Goal: Task Accomplishment & Management: Manage account settings

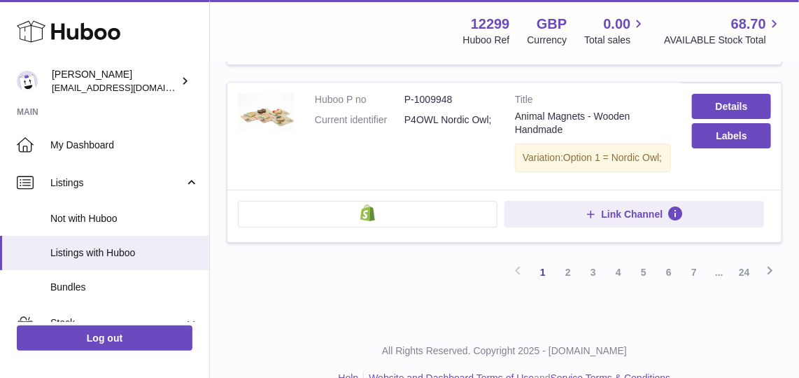
scroll to position [1667, 0]
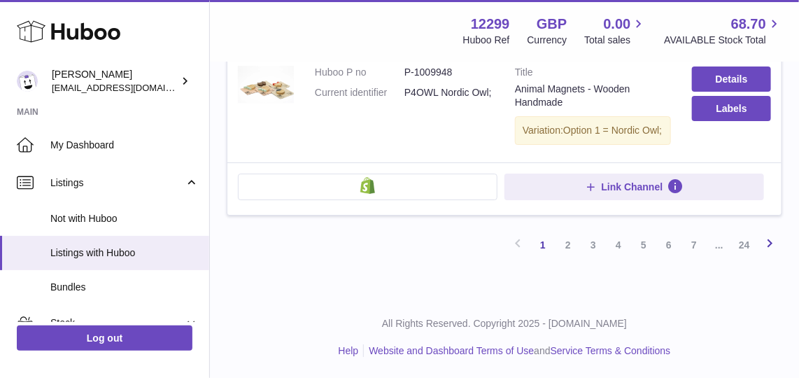
click at [764, 245] on icon at bounding box center [769, 242] width 17 height 17
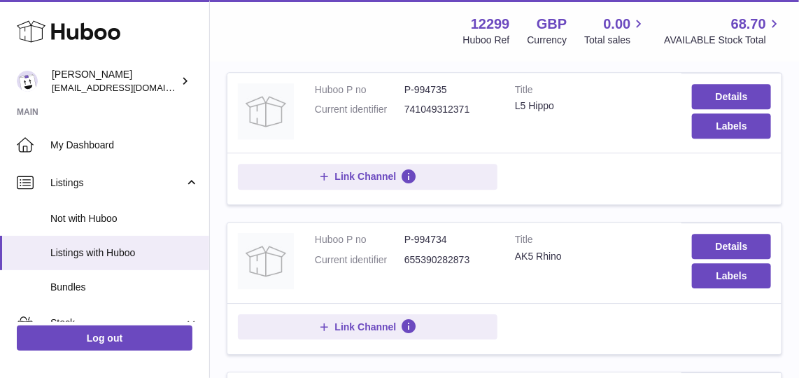
scroll to position [1343, 0]
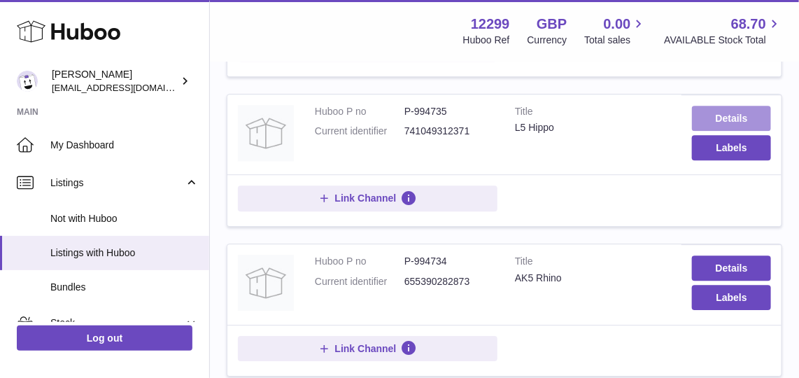
click at [719, 115] on link "Details" at bounding box center [731, 118] width 79 height 25
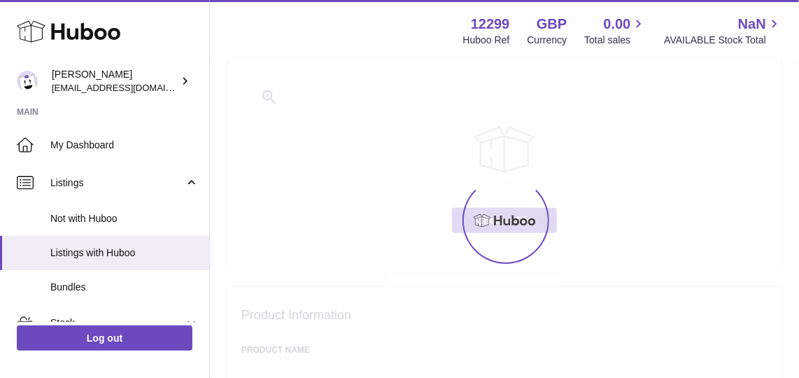
select select "**"
select select "****"
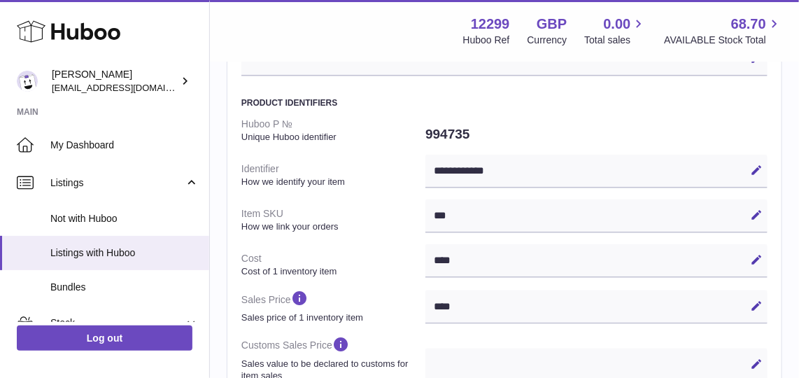
scroll to position [428, 0]
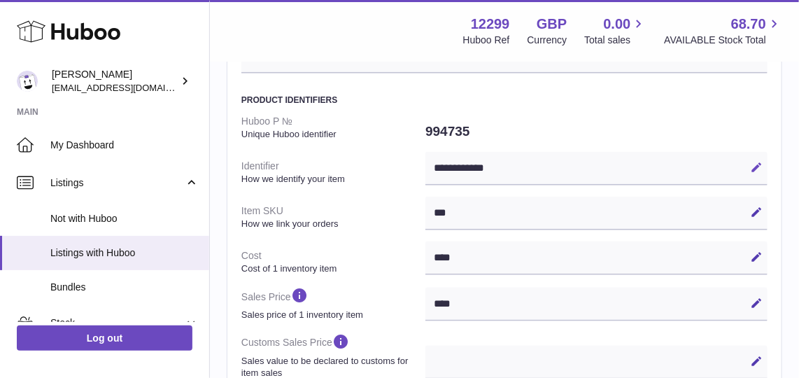
click at [751, 163] on icon at bounding box center [756, 167] width 13 height 13
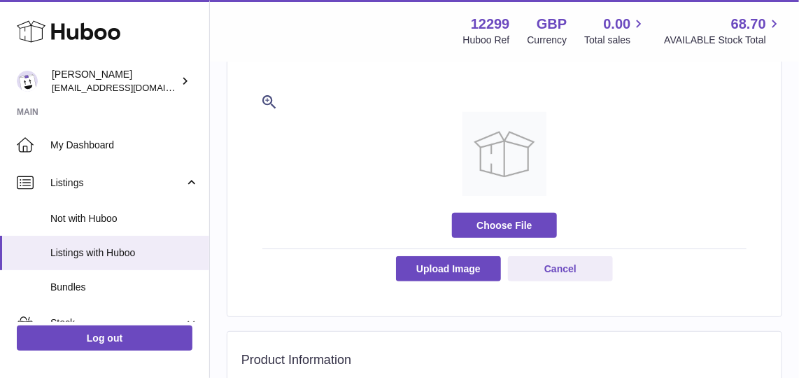
scroll to position [0, 0]
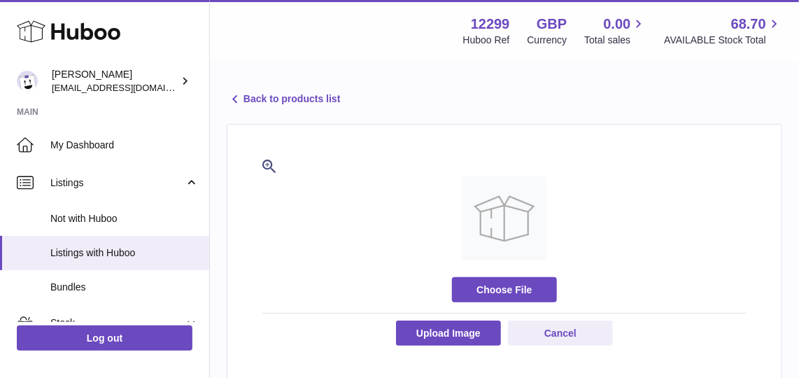
click at [269, 96] on link "Back to products list" at bounding box center [283, 99] width 113 height 17
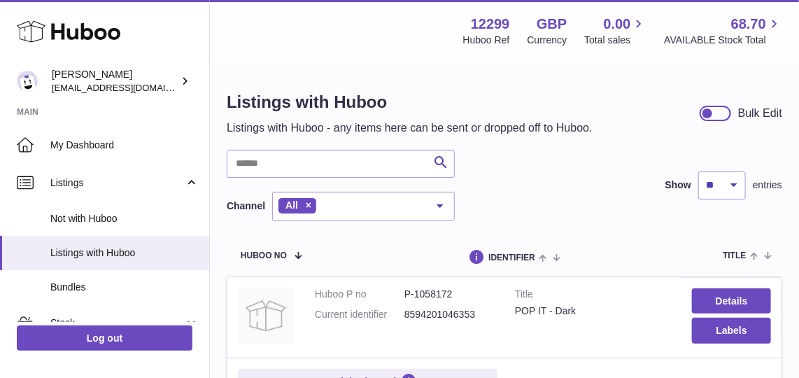
click at [269, 96] on h1 "Listings with Huboo" at bounding box center [410, 102] width 366 height 22
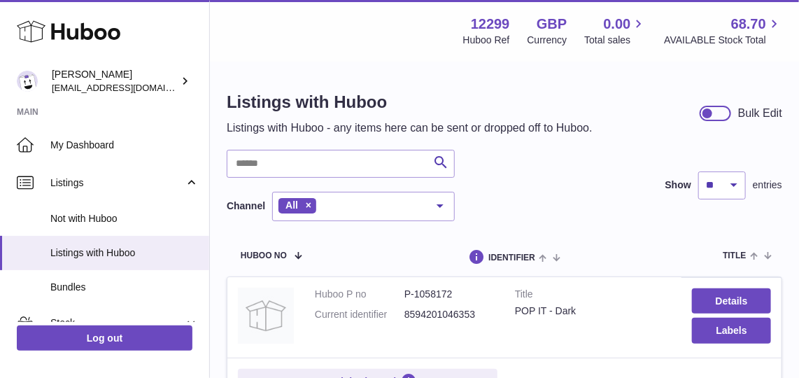
click at [269, 96] on h1 "Listings with Huboo" at bounding box center [410, 102] width 366 height 22
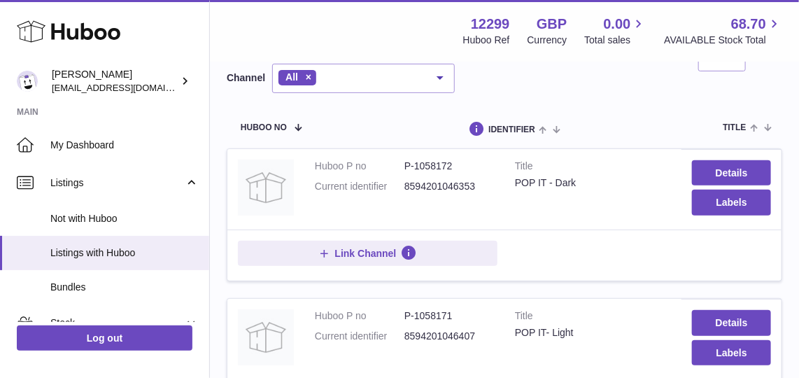
scroll to position [62, 0]
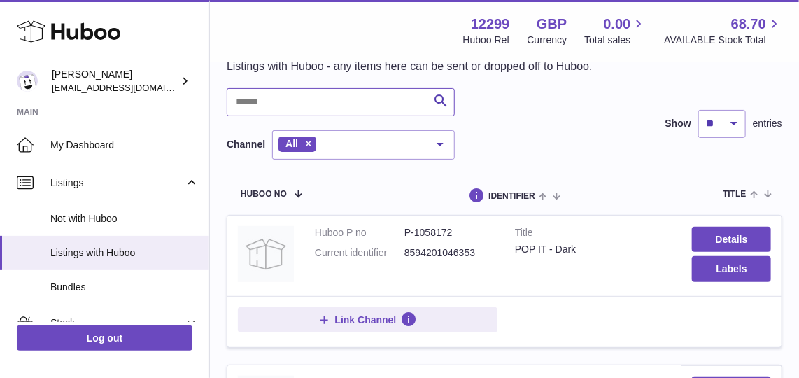
click at [304, 96] on input "text" at bounding box center [341, 102] width 228 height 28
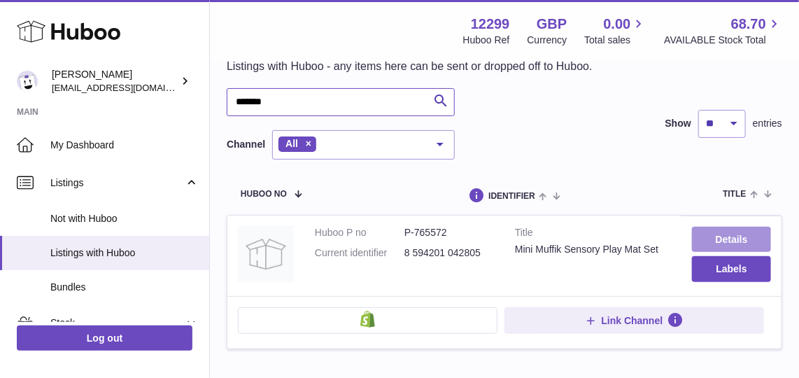
type input "*******"
click at [716, 233] on link "Details" at bounding box center [731, 239] width 79 height 25
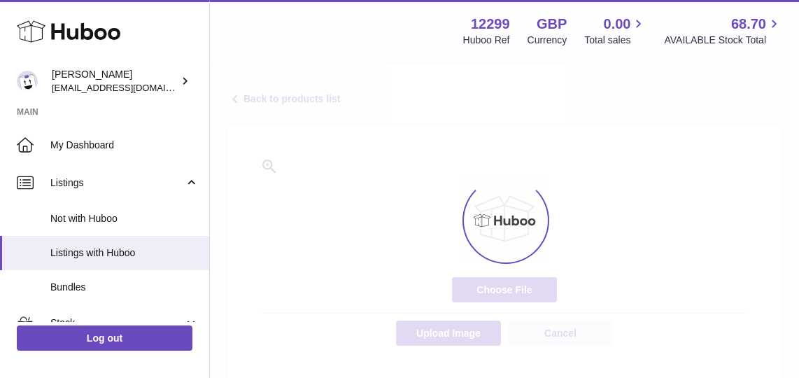
select select "**"
select select "****"
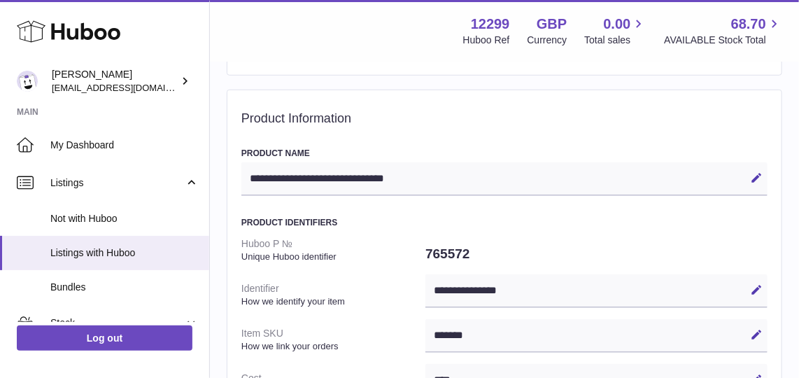
scroll to position [306, 0]
drag, startPoint x: 475, startPoint y: 250, endPoint x: 425, endPoint y: 257, distance: 50.2
click at [425, 257] on dd "765572" at bounding box center [596, 252] width 342 height 29
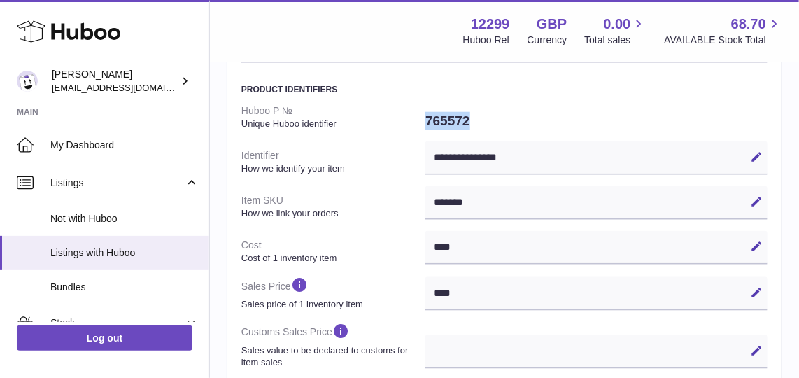
scroll to position [434, 0]
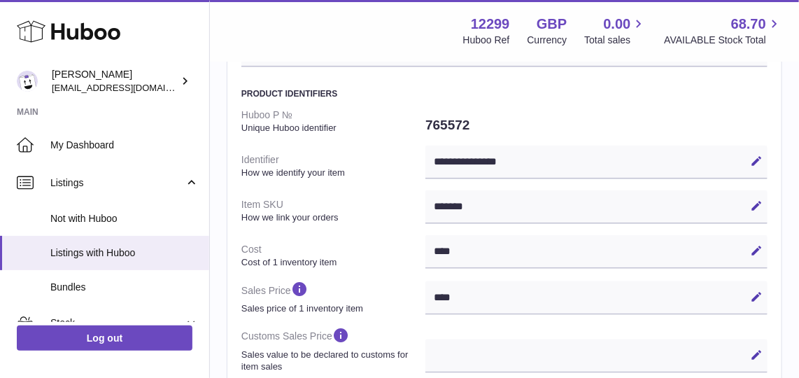
click at [432, 341] on div "Edit Cancel Save" at bounding box center [596, 356] width 342 height 34
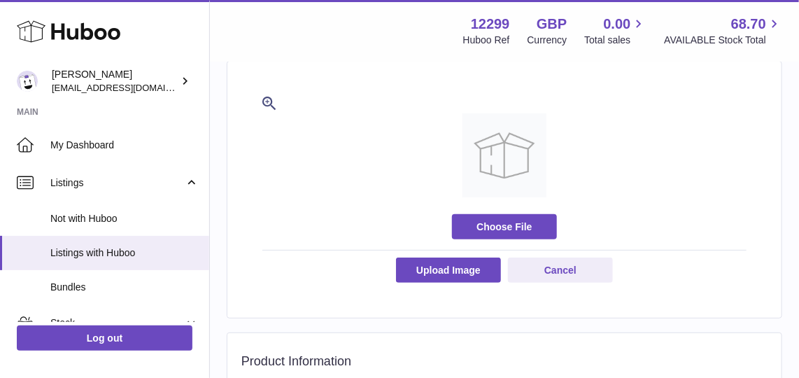
scroll to position [0, 0]
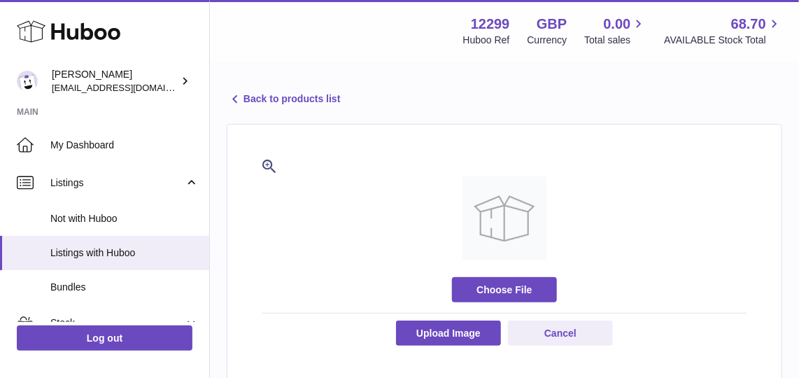
click at [314, 100] on link "Back to products list" at bounding box center [283, 99] width 113 height 17
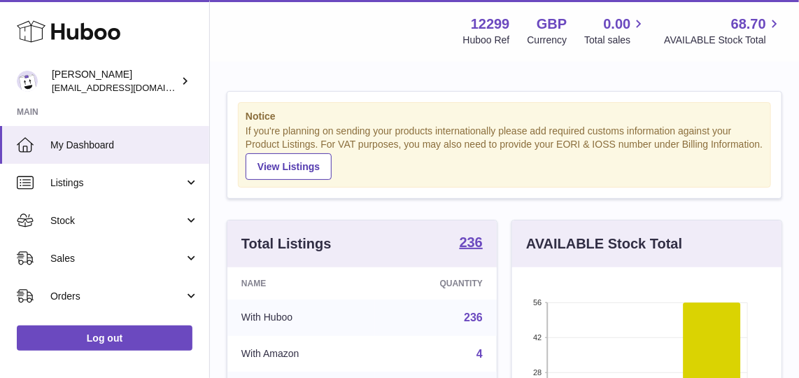
scroll to position [218, 270]
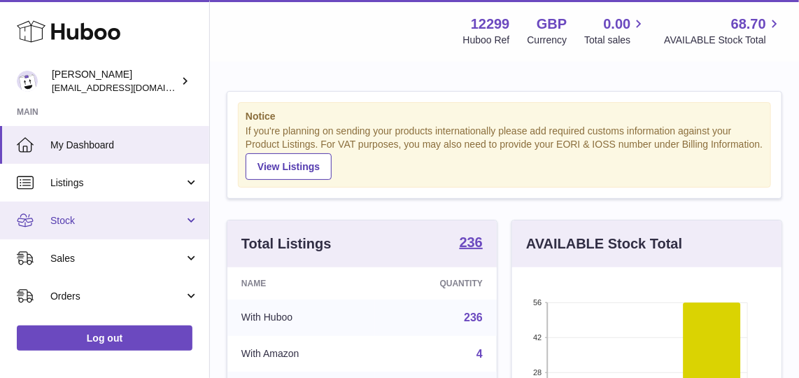
scroll to position [218, 270]
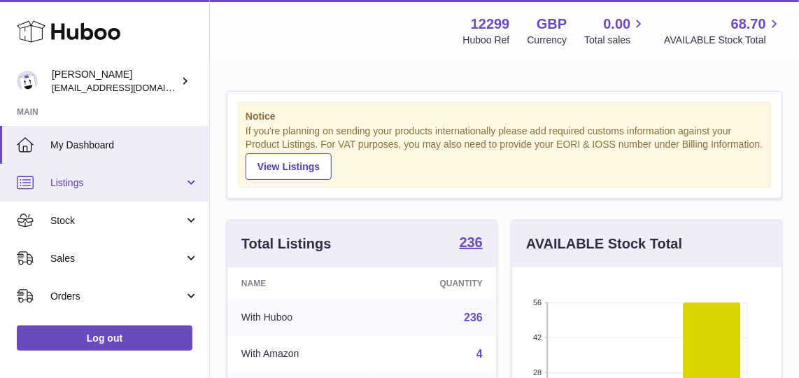
click at [84, 184] on span "Listings" at bounding box center [117, 182] width 134 height 13
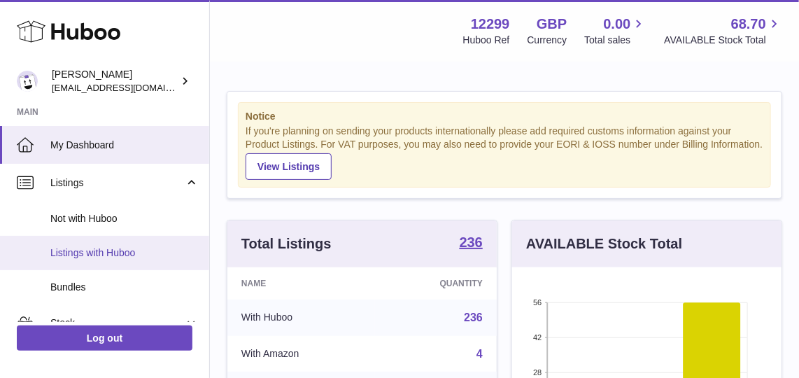
click at [129, 250] on span "Listings with Huboo" at bounding box center [124, 252] width 148 height 13
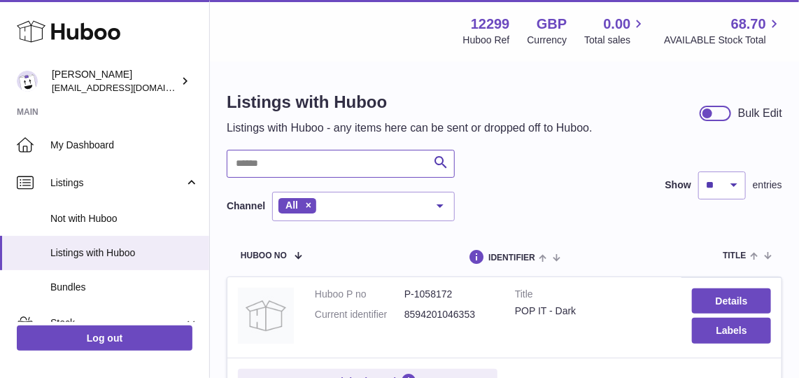
click at [265, 163] on input "text" at bounding box center [341, 164] width 228 height 28
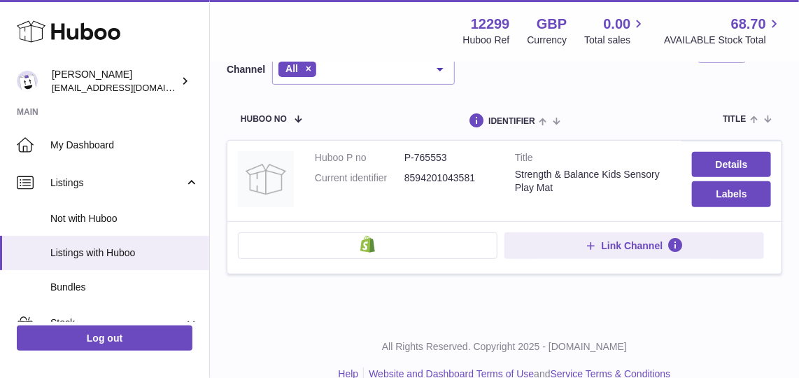
scroll to position [137, 0]
drag, startPoint x: 454, startPoint y: 160, endPoint x: 414, endPoint y: 163, distance: 40.0
click at [414, 163] on dl "Huboo P no P-765553 Current identifier 8594201043581" at bounding box center [404, 170] width 179 height 41
drag, startPoint x: 414, startPoint y: 163, endPoint x: 487, endPoint y: 198, distance: 81.3
click at [487, 198] on td "Huboo P no P-765553 Current identifier 8594201043581" at bounding box center [404, 180] width 200 height 80
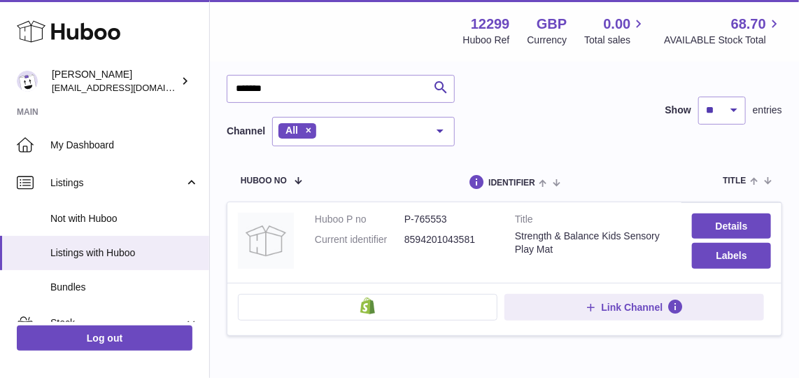
scroll to position [69, 0]
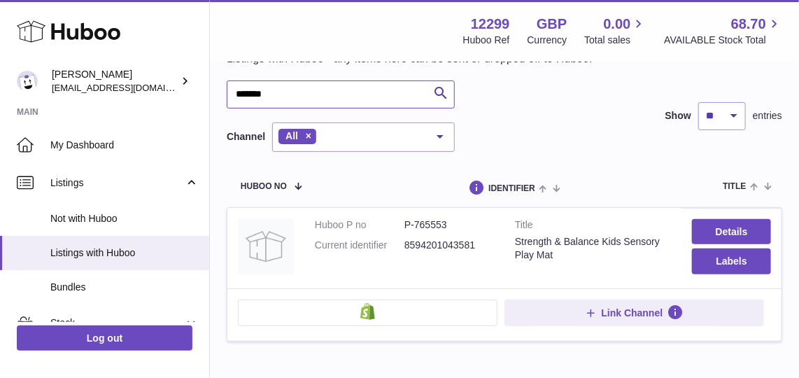
click at [329, 90] on input "*******" at bounding box center [341, 94] width 228 height 28
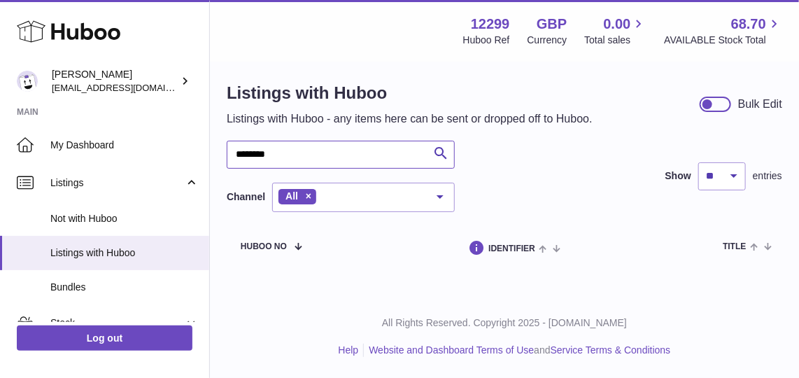
scroll to position [8, 0]
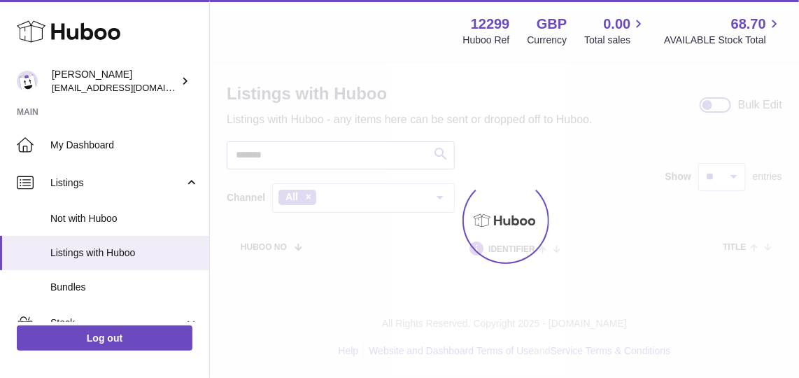
scroll to position [69, 0]
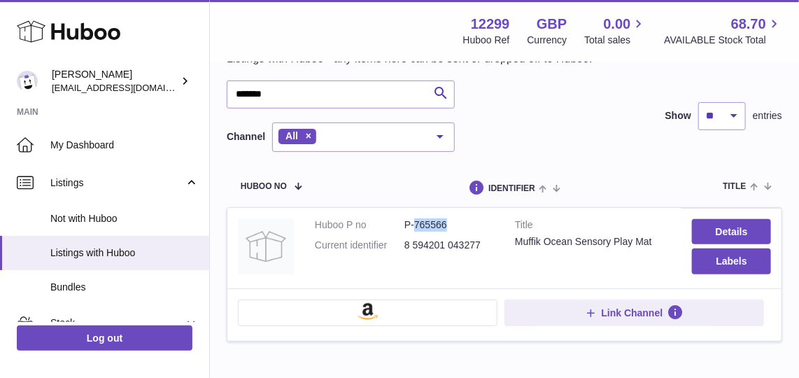
drag, startPoint x: 454, startPoint y: 220, endPoint x: 413, endPoint y: 222, distance: 40.6
click at [413, 222] on dd "P-765566" at bounding box center [449, 224] width 90 height 13
click at [320, 97] on input "*******" at bounding box center [341, 94] width 228 height 28
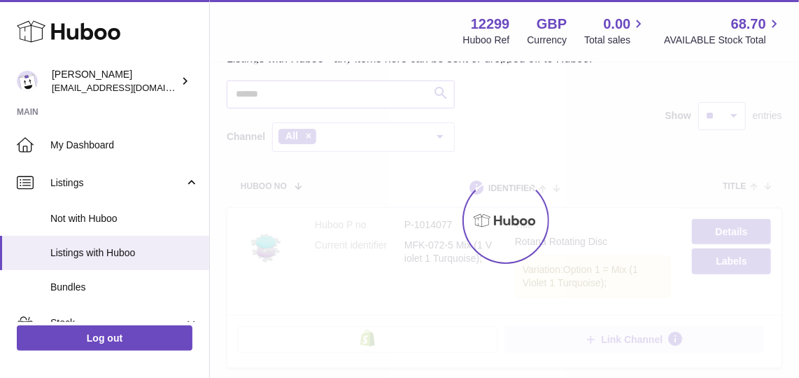
scroll to position [8, 0]
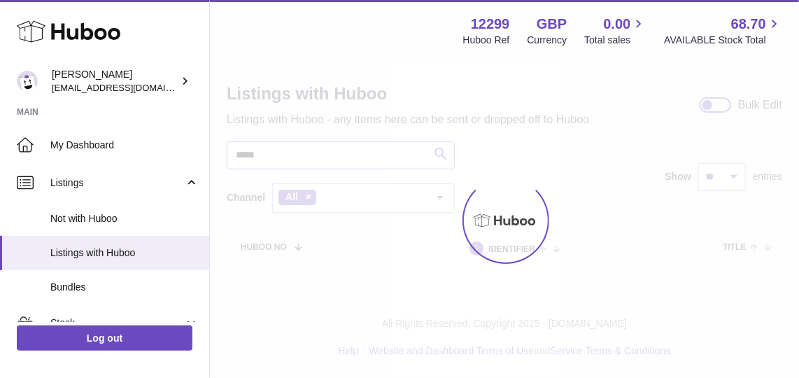
scroll to position [69, 0]
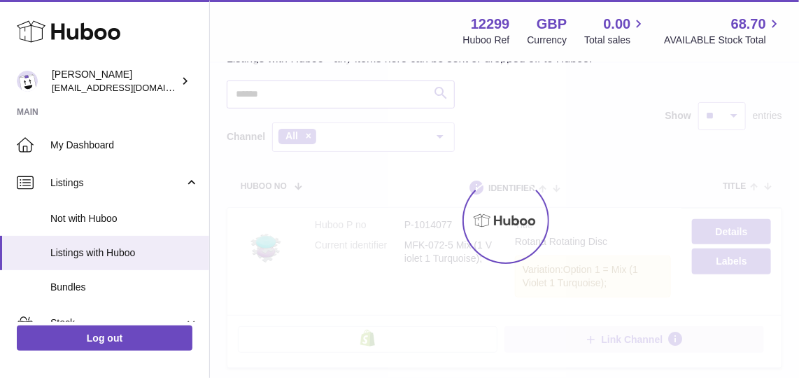
scroll to position [8, 0]
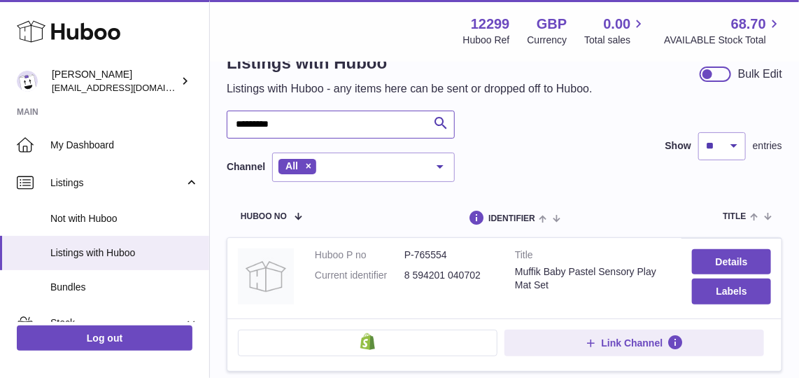
scroll to position [99, 0]
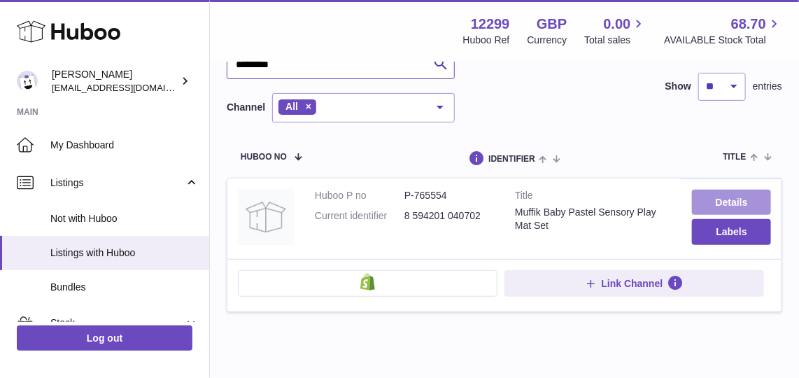
type input "*********"
click at [717, 201] on link "Details" at bounding box center [731, 201] width 79 height 25
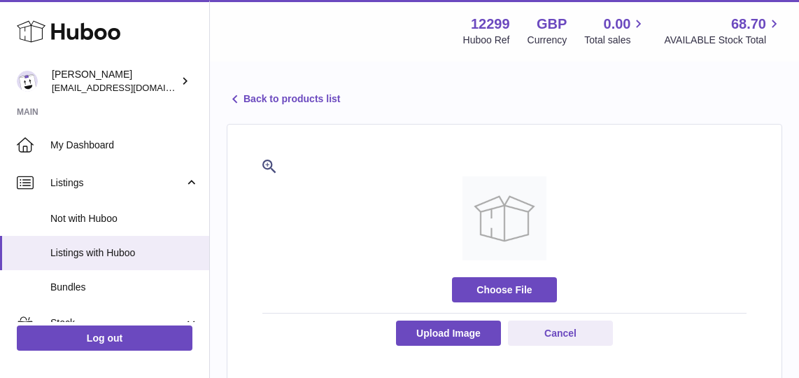
select select
select select "**"
select select "****"
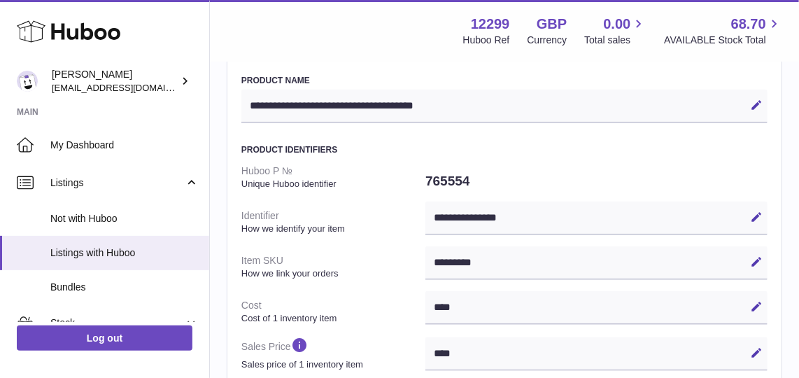
scroll to position [377, 0]
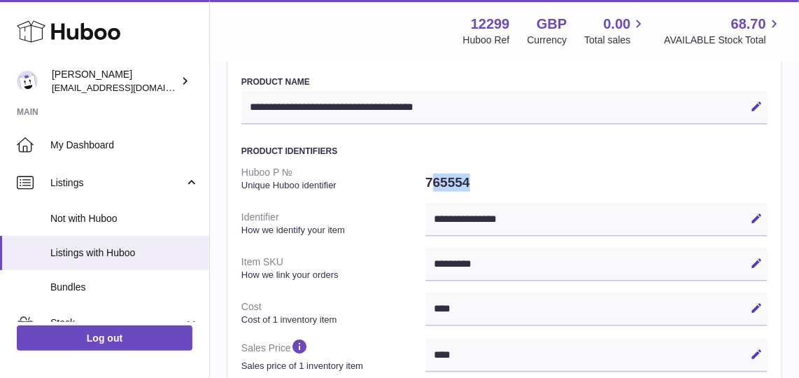
drag, startPoint x: 495, startPoint y: 189, endPoint x: 431, endPoint y: 177, distance: 65.4
click at [431, 177] on dd "765554" at bounding box center [596, 182] width 342 height 29
drag, startPoint x: 431, startPoint y: 177, endPoint x: 552, endPoint y: 166, distance: 122.1
click at [552, 168] on dd "765554" at bounding box center [596, 182] width 342 height 29
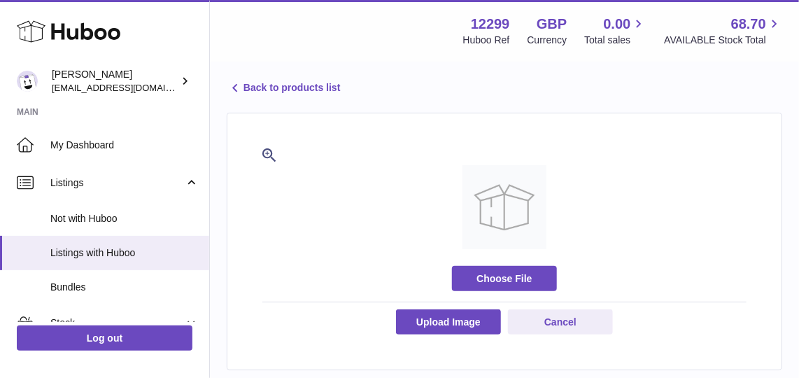
scroll to position [6, 0]
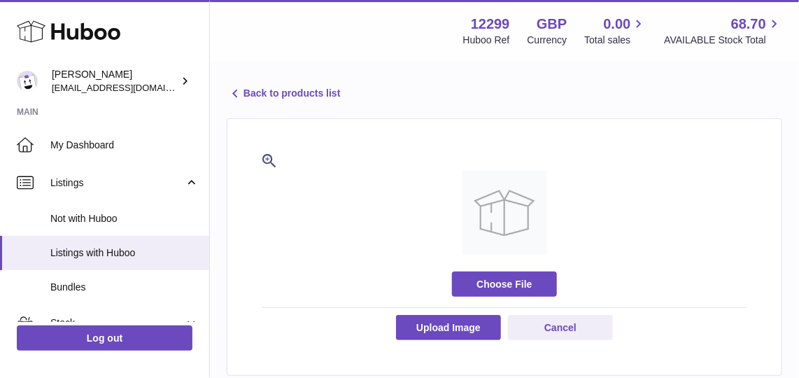
click at [277, 87] on link "Back to products list" at bounding box center [283, 93] width 113 height 17
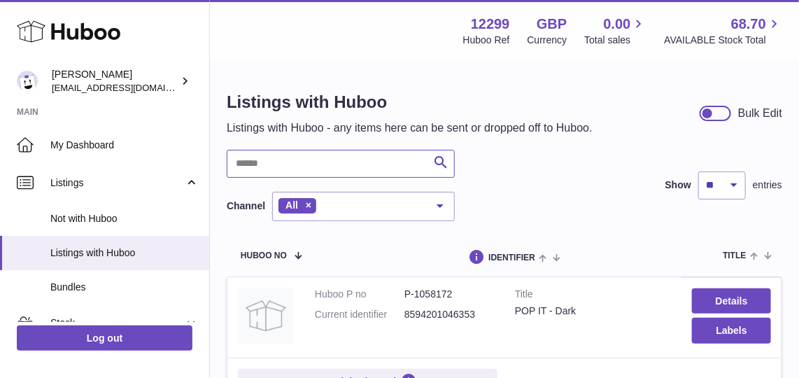
click at [345, 172] on input "text" at bounding box center [341, 164] width 228 height 28
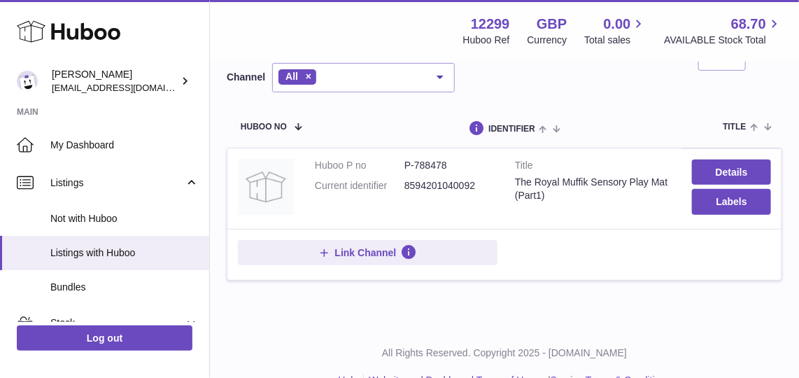
scroll to position [141, 0]
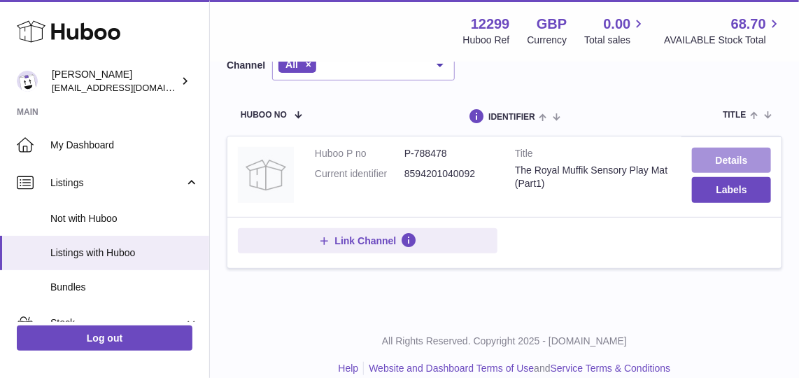
type input "**********"
click at [717, 164] on link "Details" at bounding box center [731, 160] width 79 height 25
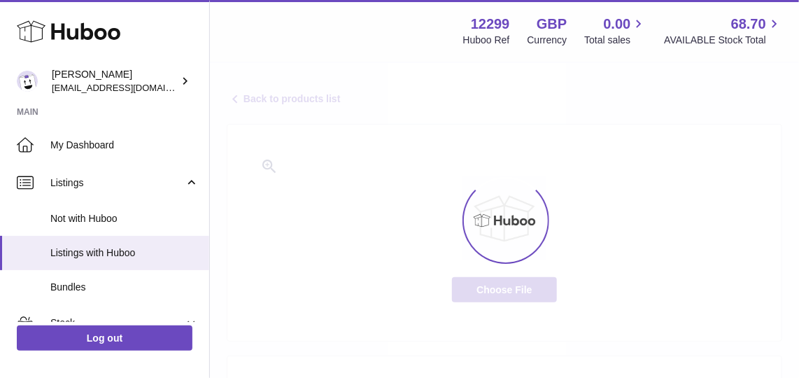
scroll to position [82, 0]
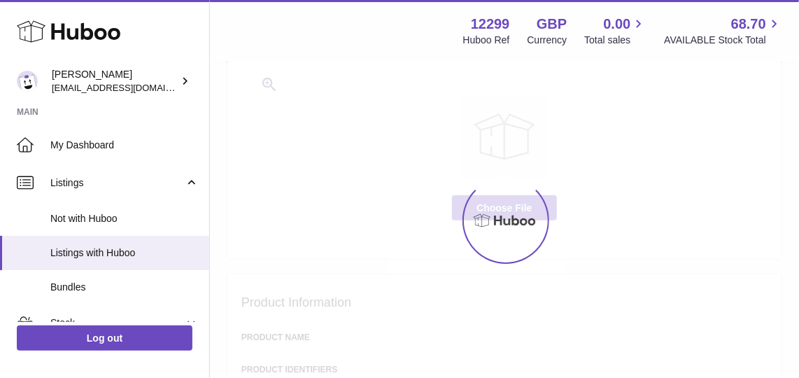
select select "**"
select select "****"
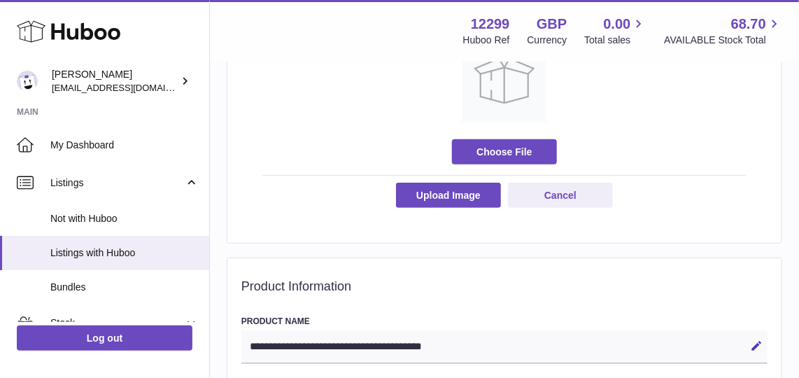
scroll to position [0, 0]
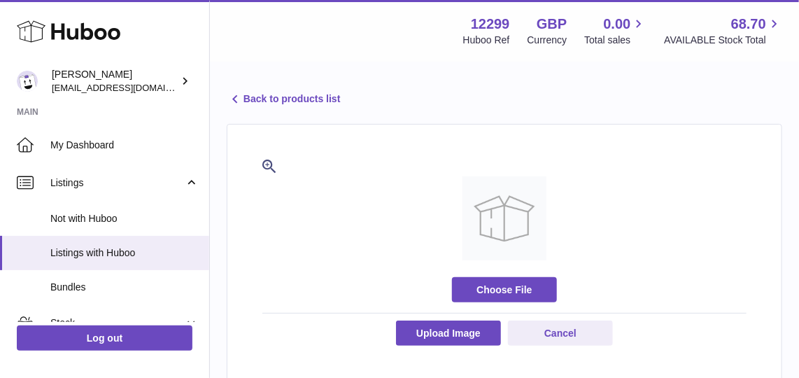
click at [292, 101] on link "Back to products list" at bounding box center [283, 99] width 113 height 17
click at [244, 102] on link "Back to products list" at bounding box center [283, 99] width 113 height 17
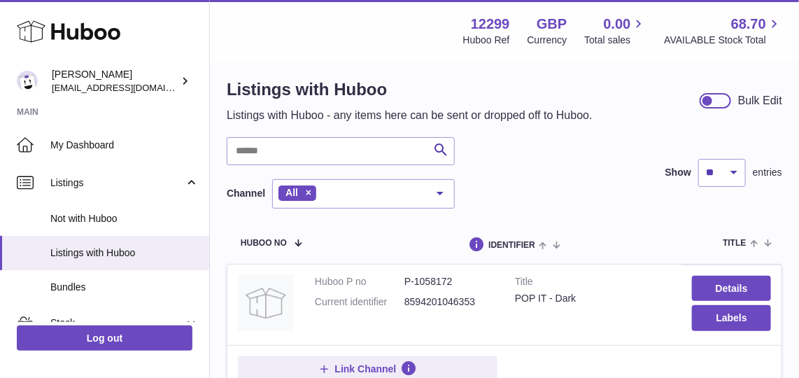
scroll to position [13, 0]
click at [276, 151] on input "text" at bounding box center [341, 150] width 228 height 28
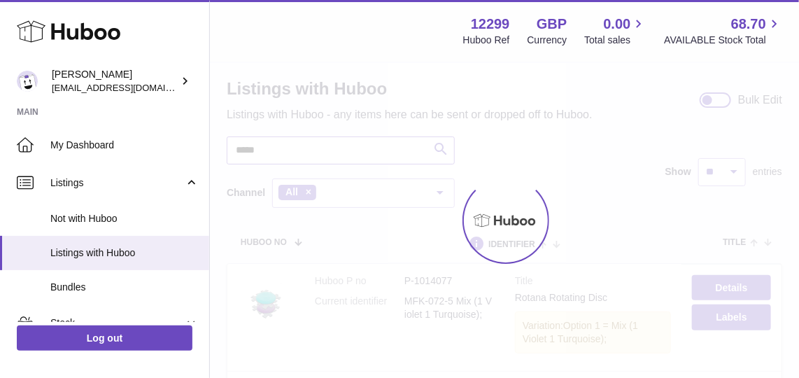
scroll to position [8, 0]
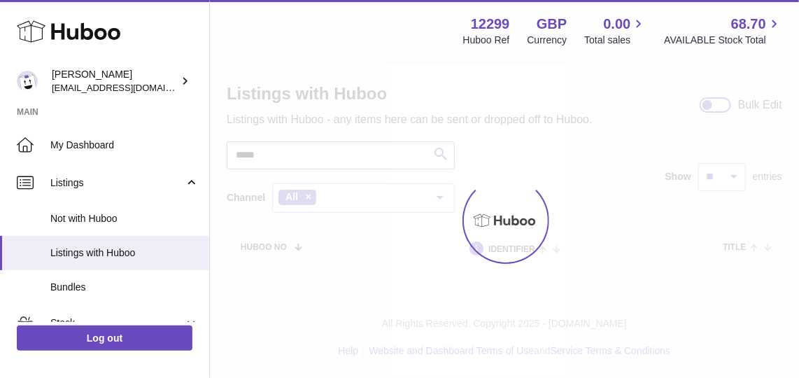
scroll to position [13, 0]
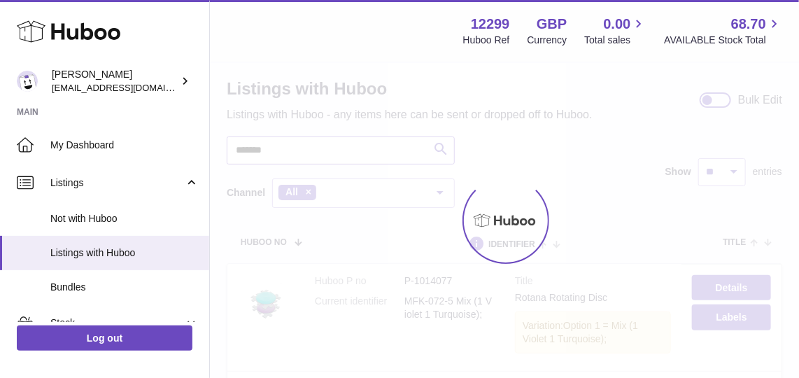
scroll to position [8, 0]
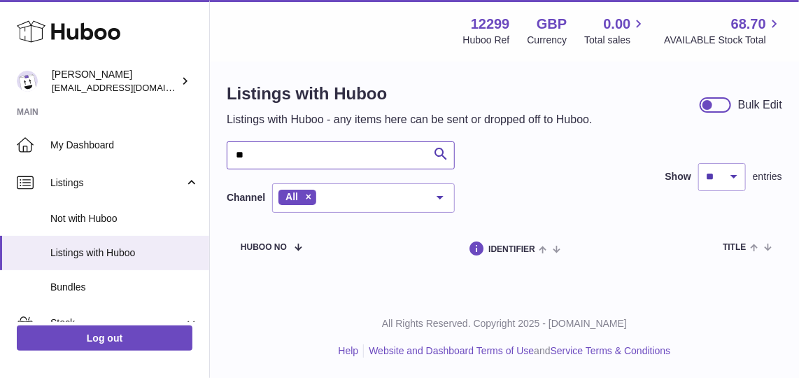
type input "*"
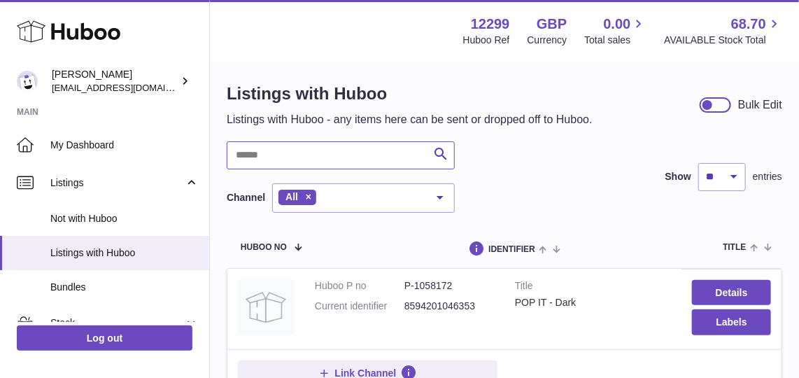
scroll to position [13, 0]
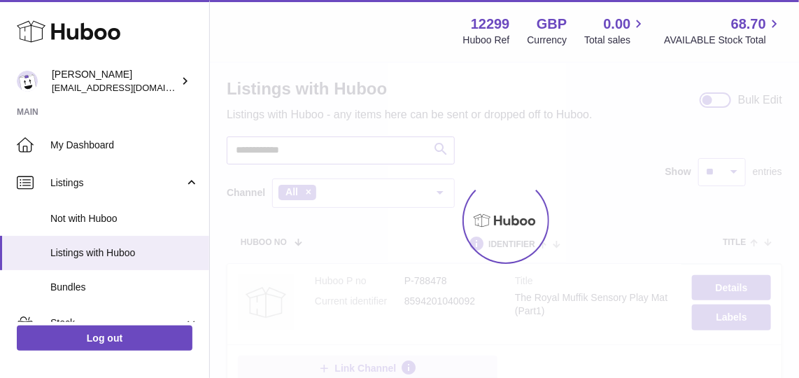
scroll to position [8, 0]
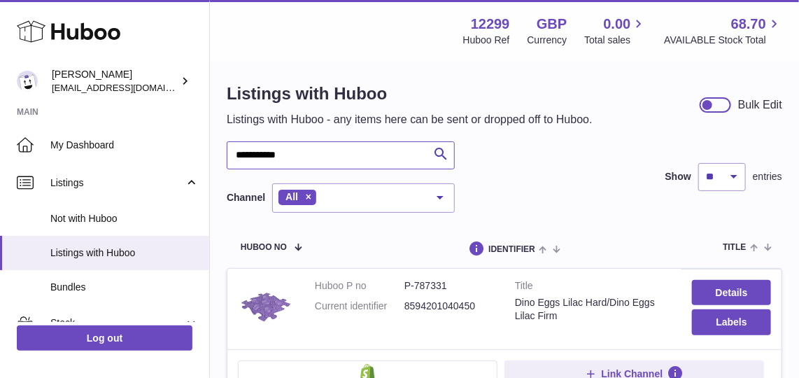
scroll to position [13, 0]
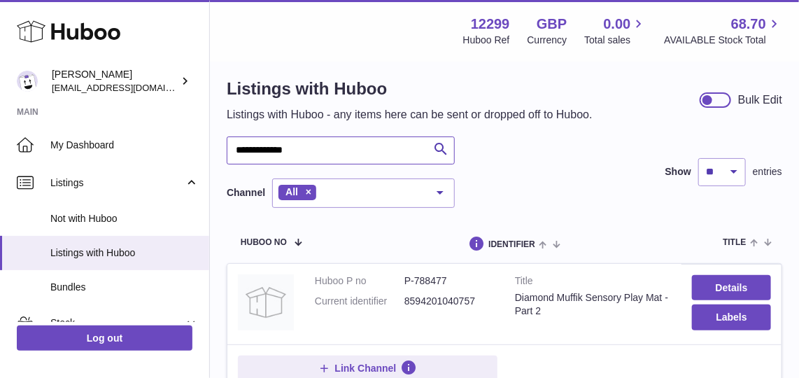
type input "**********"
